Goal: Obtain resource: Download file/media

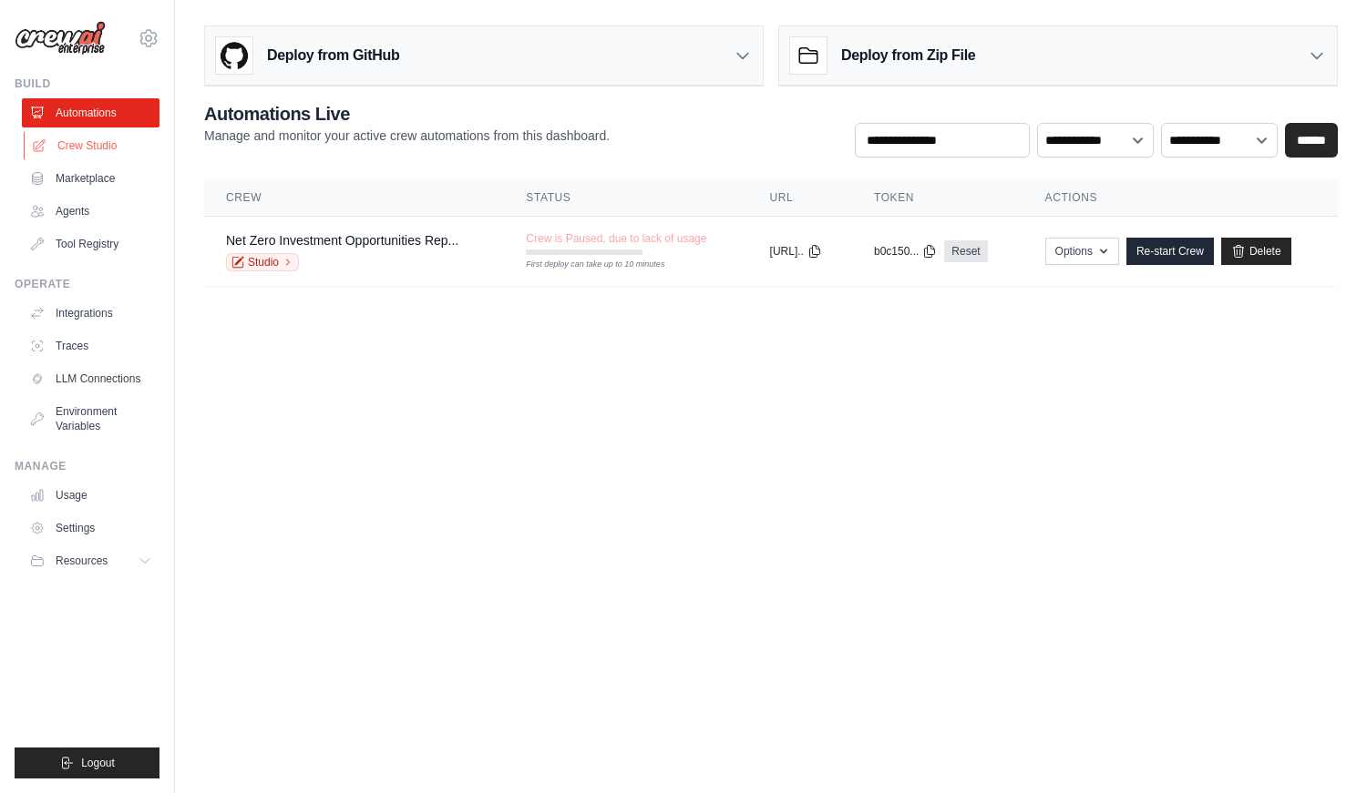
click at [93, 143] on link "Crew Studio" at bounding box center [93, 145] width 138 height 29
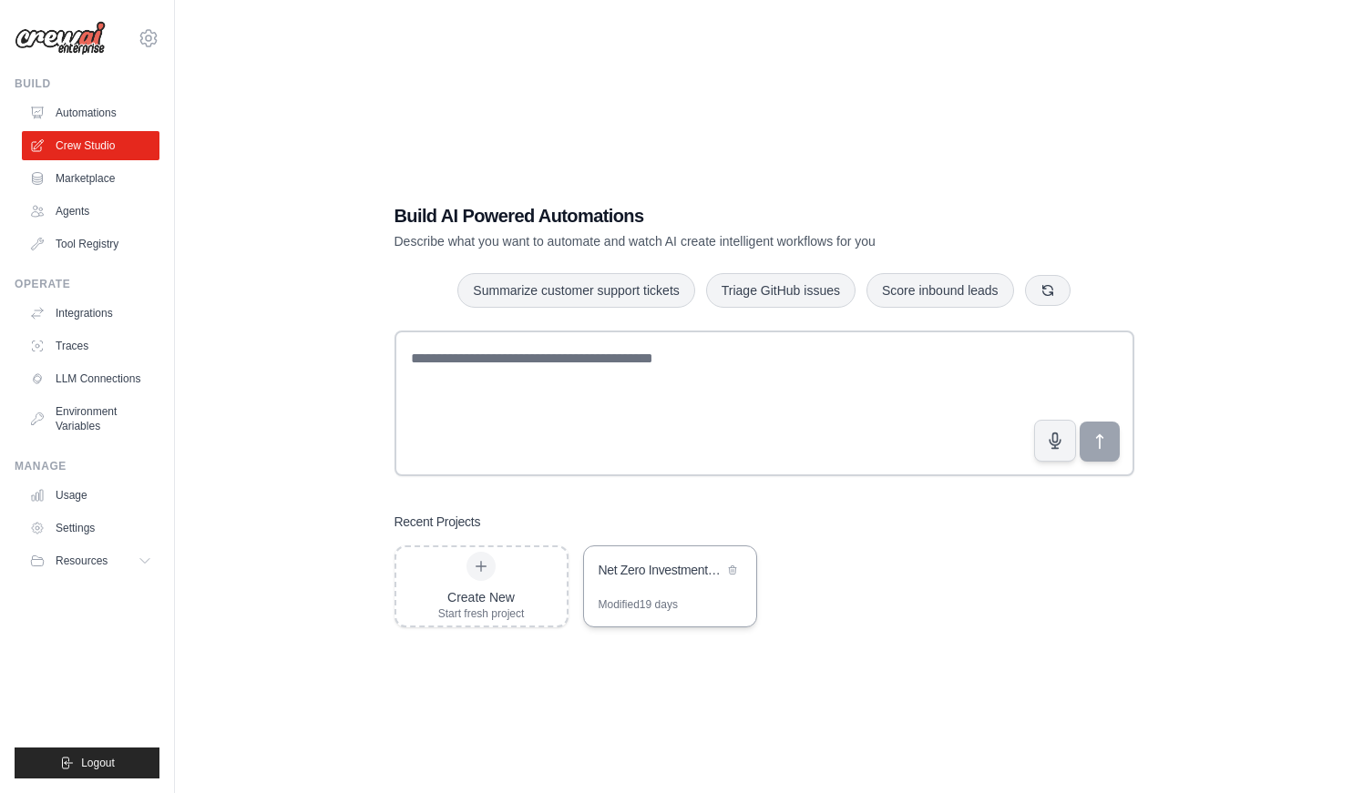
click at [638, 583] on div "Net Zero Investment Opportunities Report" at bounding box center [670, 572] width 172 height 51
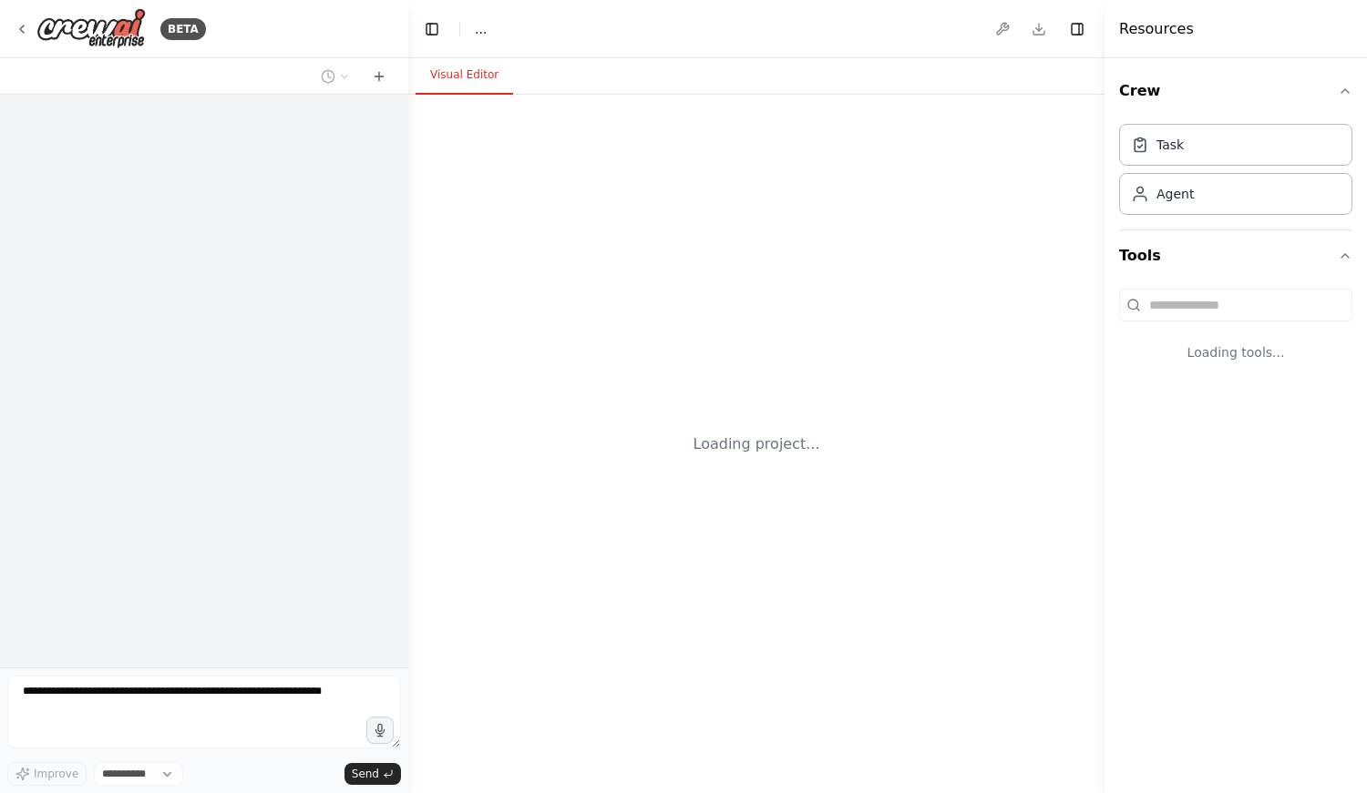
select select "****"
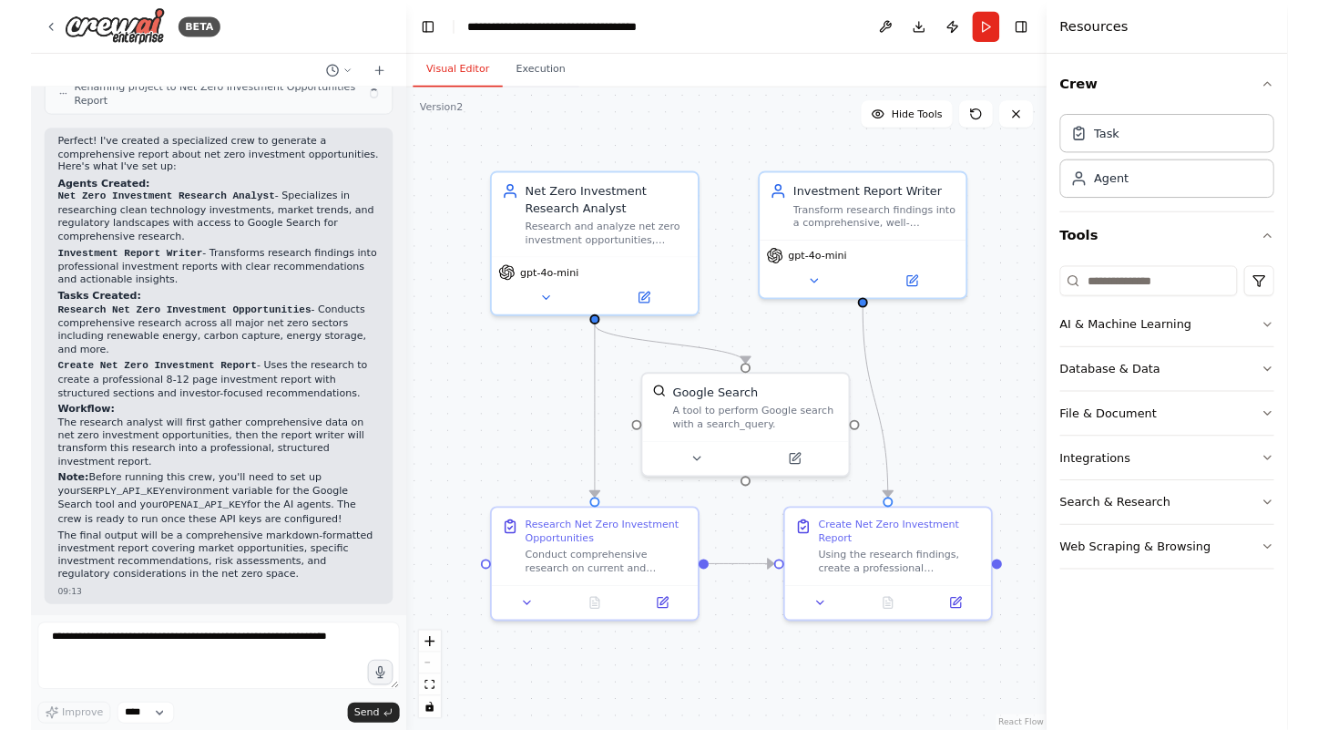
scroll to position [935, 0]
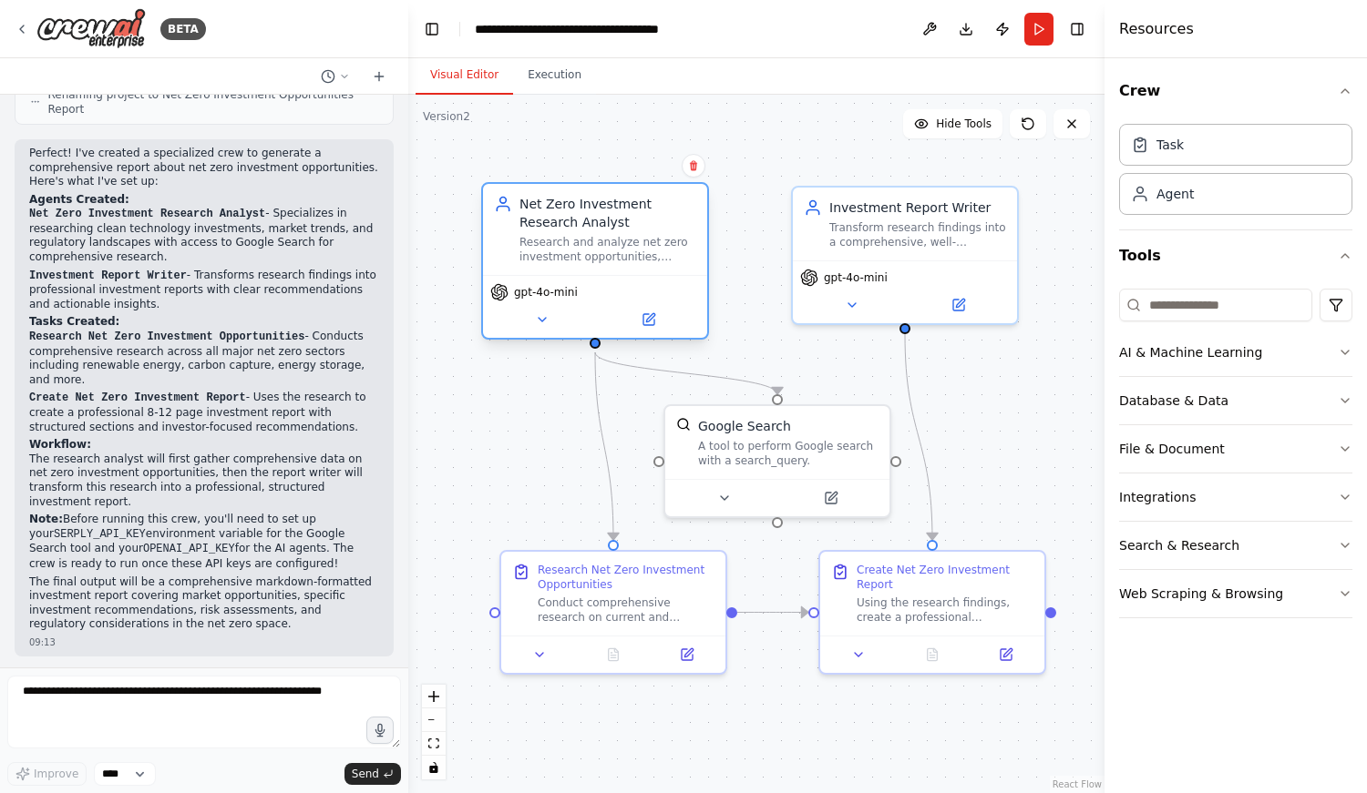
drag, startPoint x: 627, startPoint y: 247, endPoint x: 608, endPoint y: 247, distance: 19.1
click at [608, 247] on div "Research and analyze net zero investment opportunities, focusing on emerging te…" at bounding box center [607, 249] width 177 height 29
click at [969, 29] on button "Download" at bounding box center [965, 29] width 29 height 33
